Goal: Transaction & Acquisition: Purchase product/service

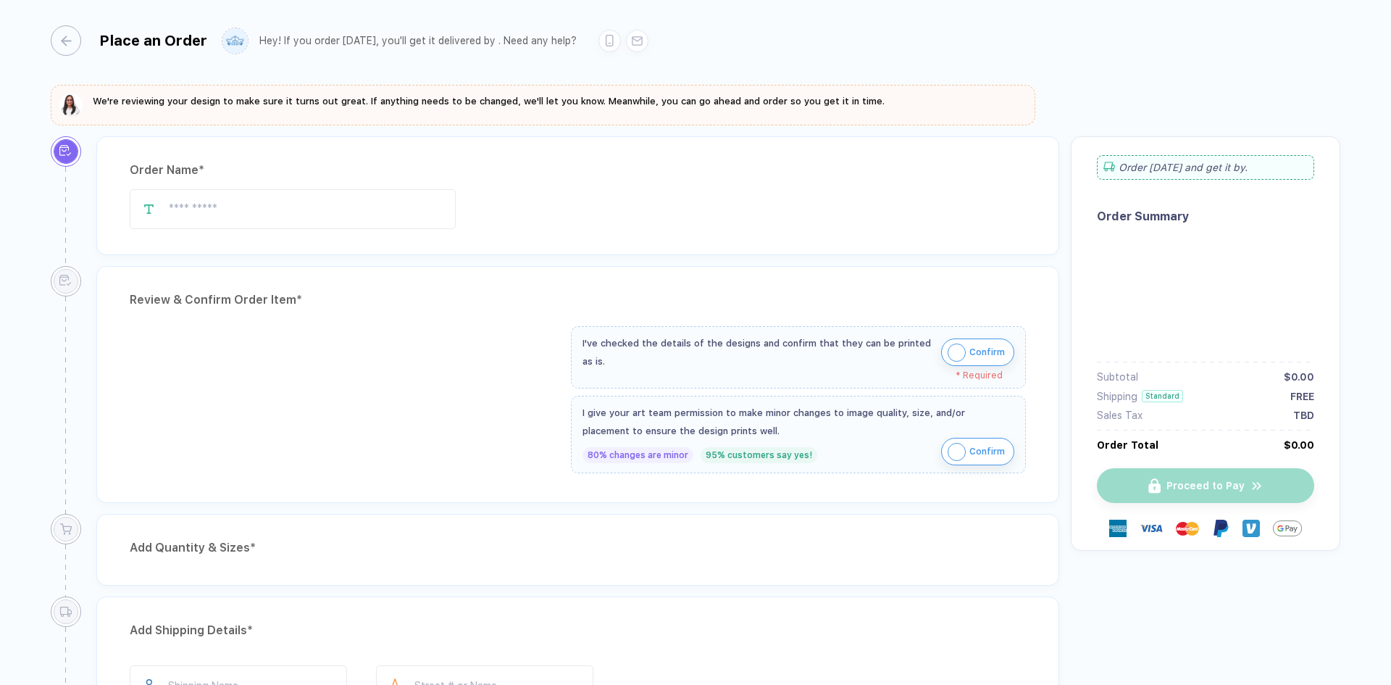
type input "********"
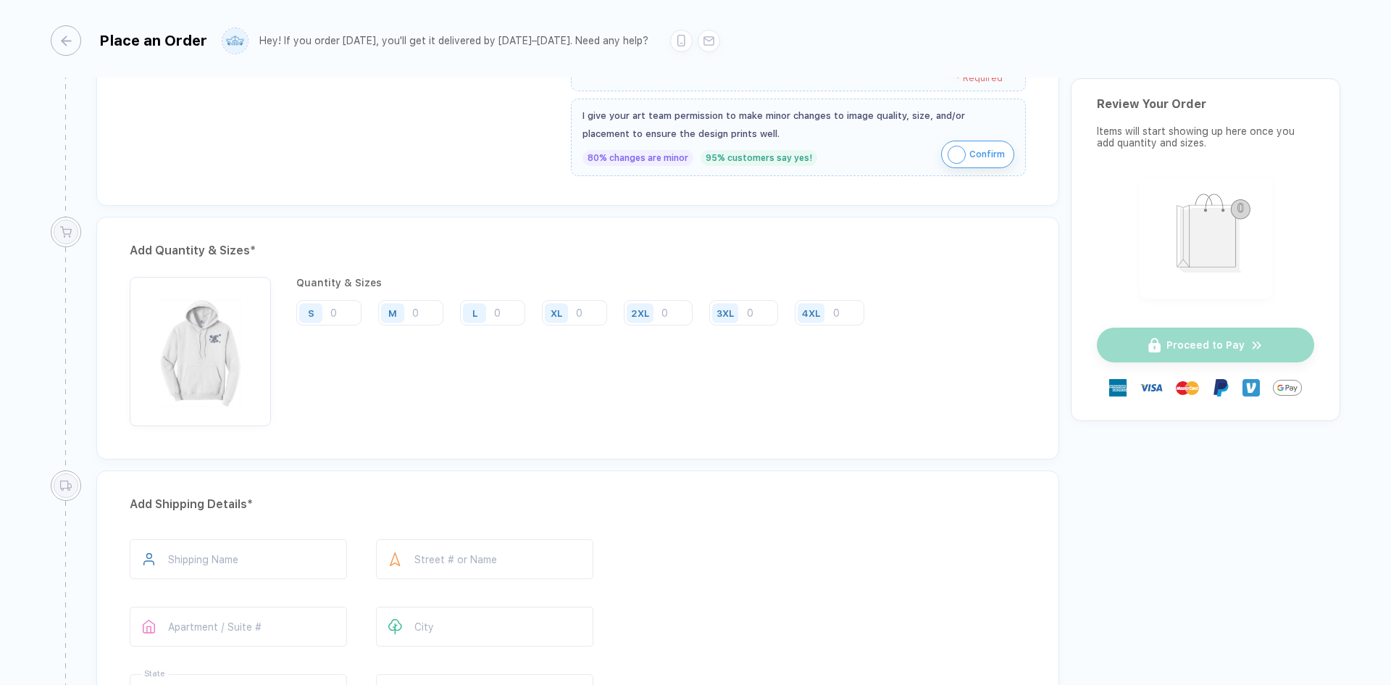
scroll to position [617, 0]
click at [325, 309] on div "S" at bounding box center [312, 313] width 33 height 25
click at [338, 312] on input "number" at bounding box center [328, 313] width 65 height 25
type input "4"
click at [408, 310] on div "M" at bounding box center [394, 313] width 33 height 25
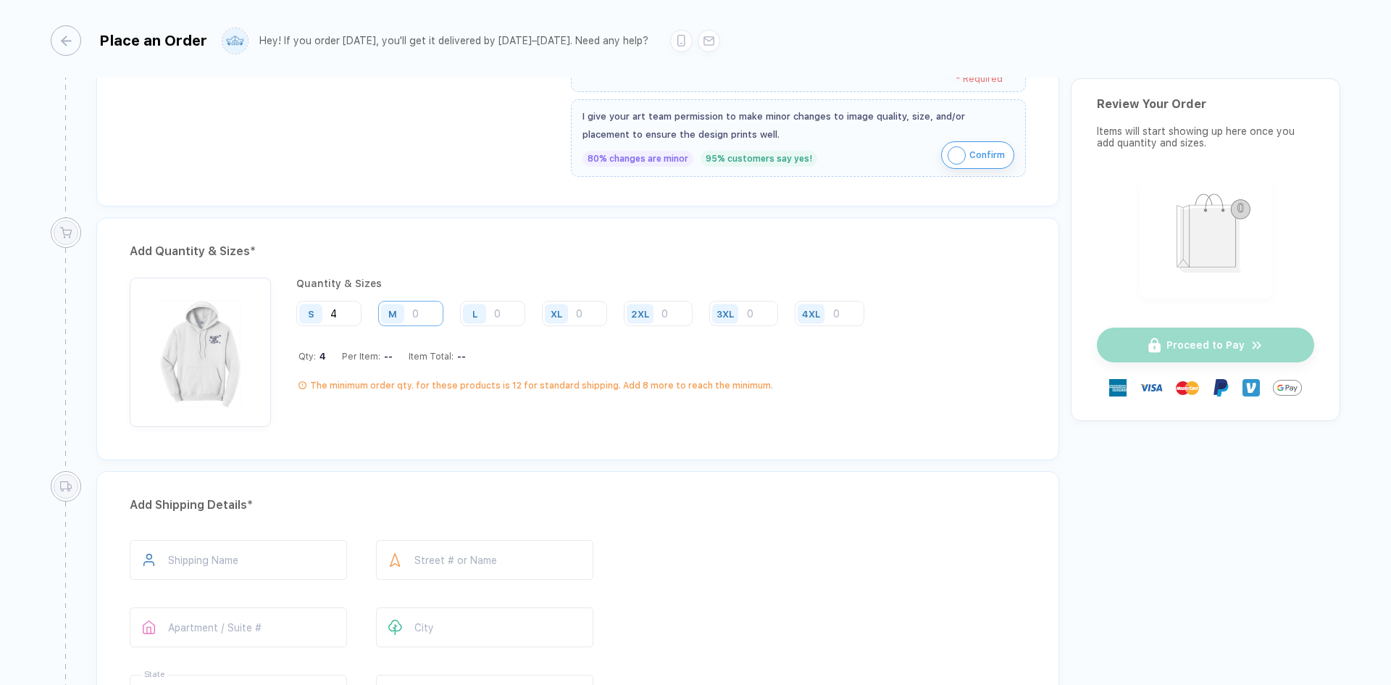
click at [432, 317] on input "number" at bounding box center [410, 313] width 65 height 25
type input "6"
click at [514, 309] on input "number" at bounding box center [492, 313] width 65 height 25
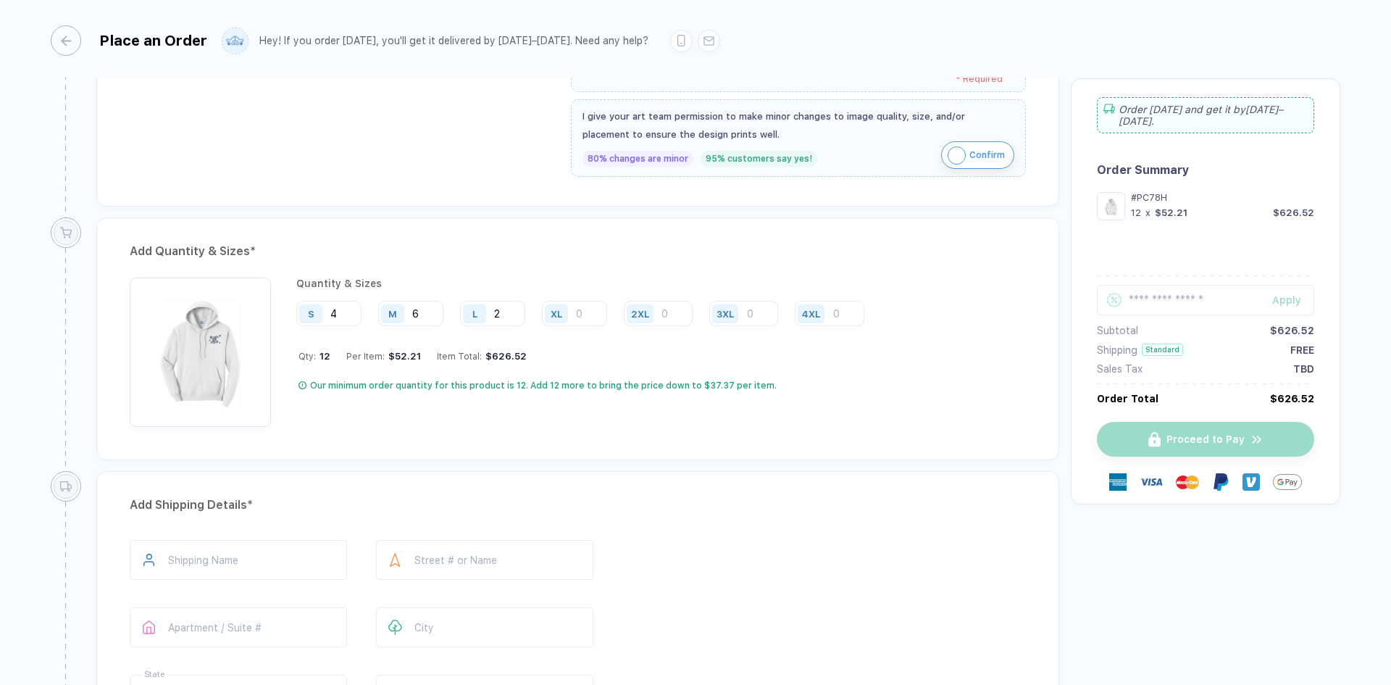
type input "2"
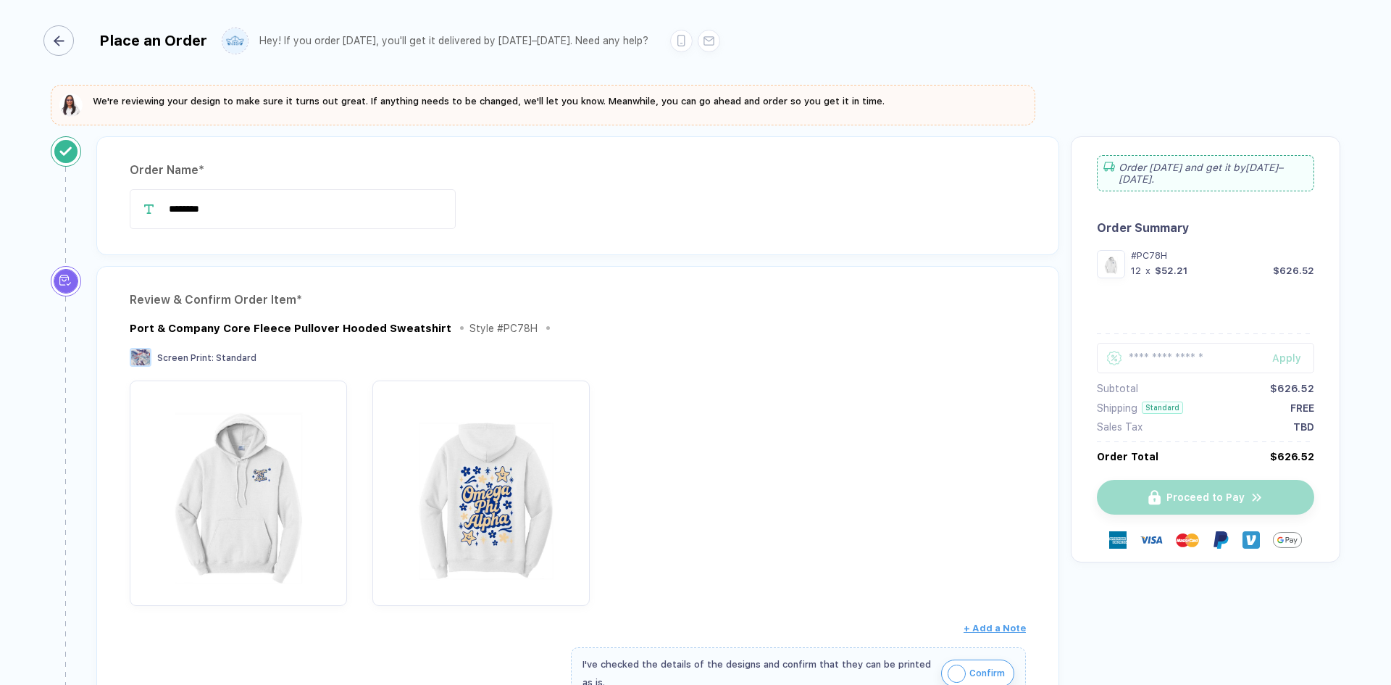
click at [70, 36] on div "button" at bounding box center [58, 40] width 30 height 30
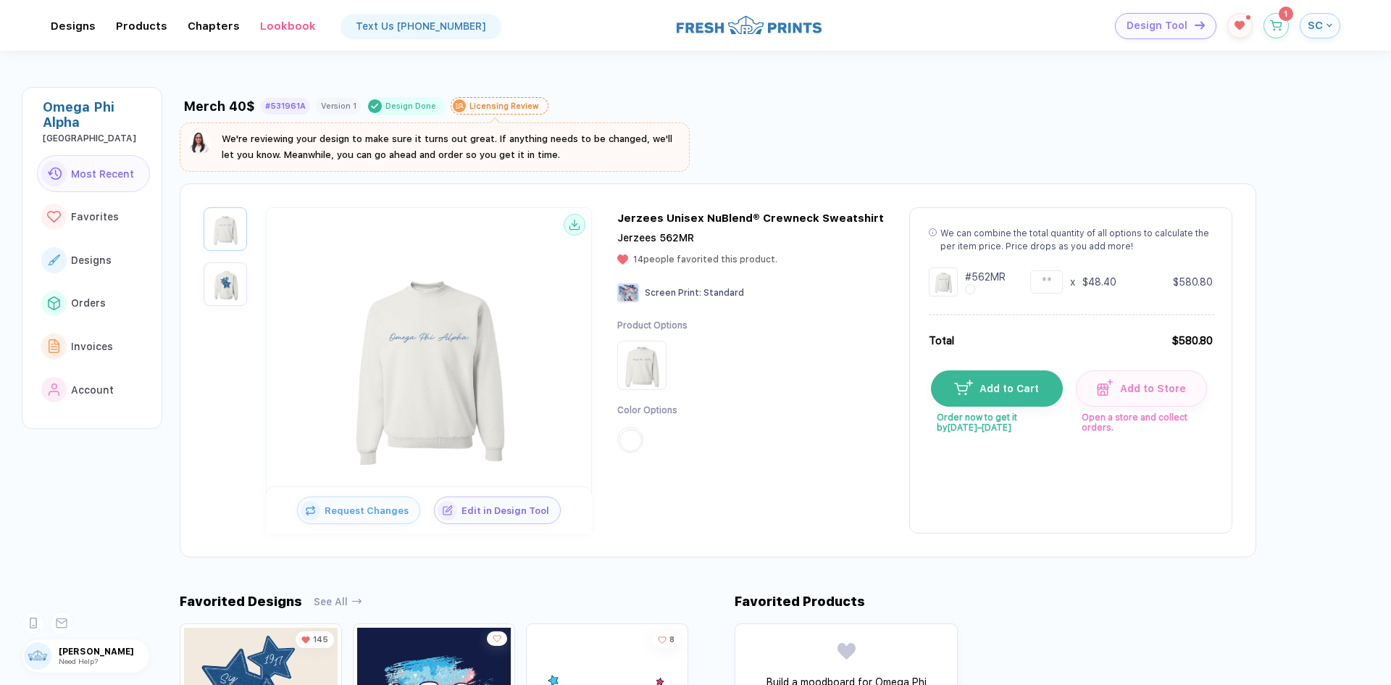
click at [1324, 22] on div "button" at bounding box center [1327, 25] width 9 height 6
click at [1301, 142] on span "Designs" at bounding box center [1295, 144] width 41 height 12
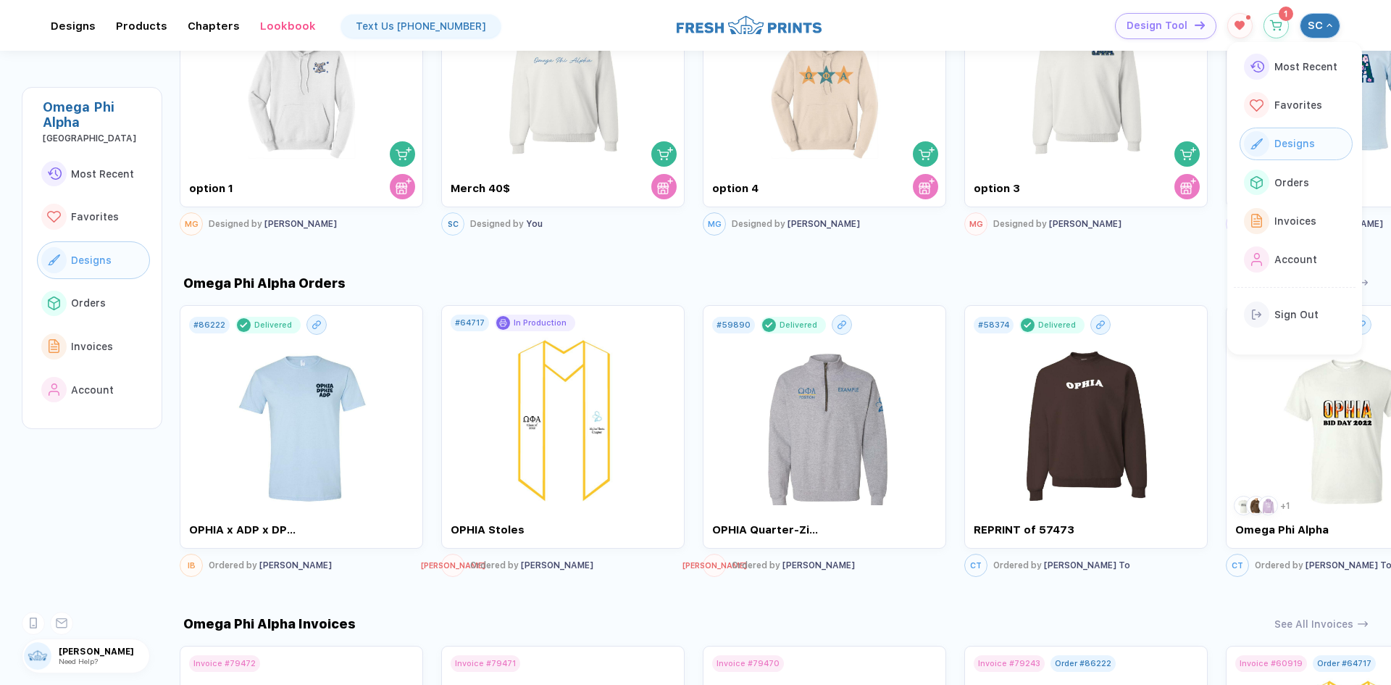
scroll to position [919, 0]
